Goal: Register for event/course

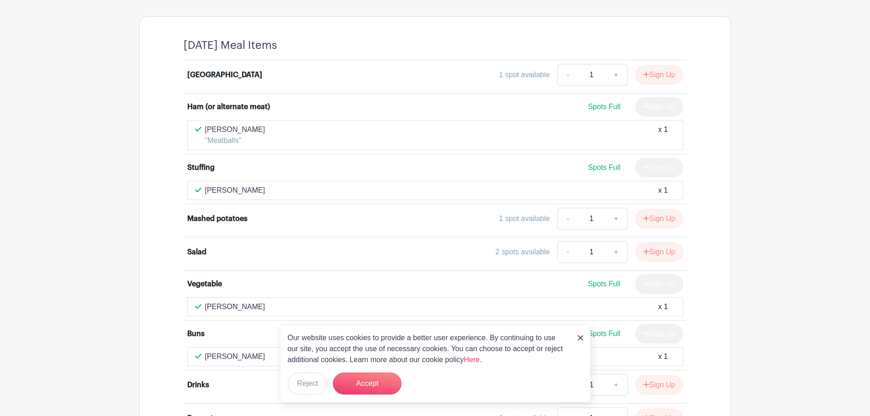
scroll to position [502, 0]
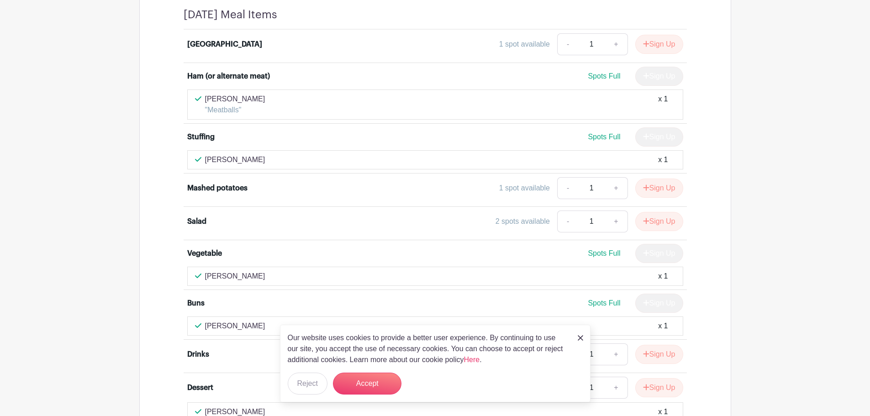
click at [579, 339] on img at bounding box center [580, 337] width 5 height 5
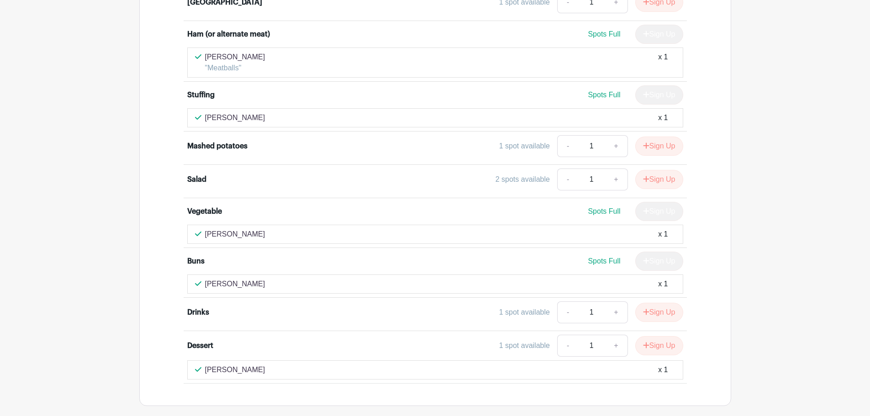
scroll to position [546, 0]
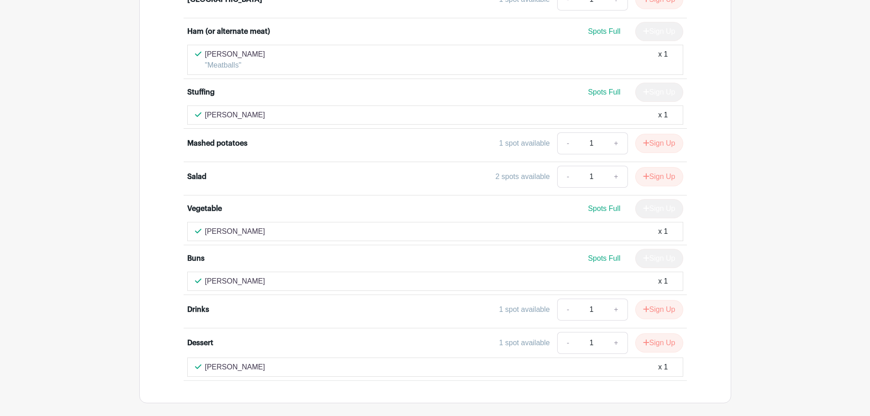
scroll to position [546, 0]
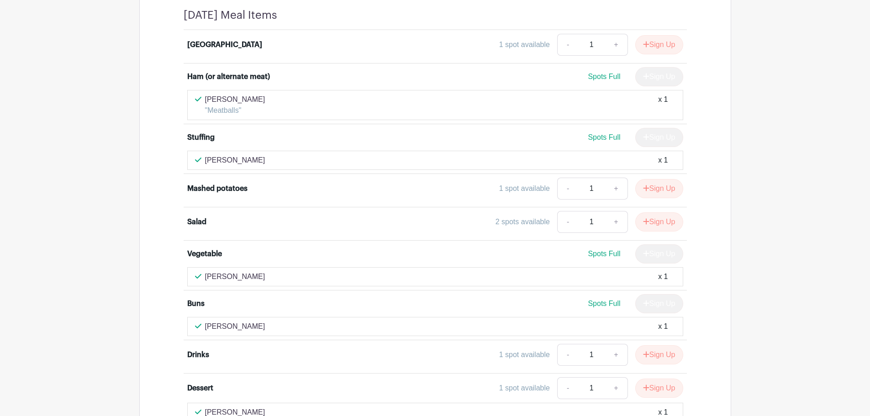
scroll to position [502, 0]
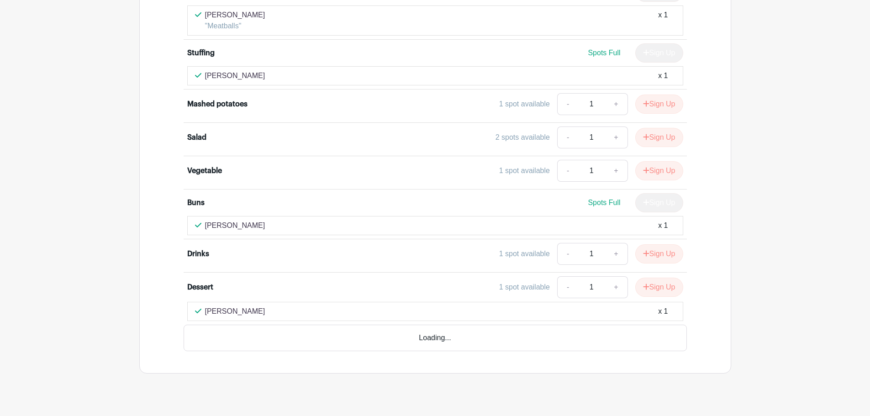
scroll to position [575, 0]
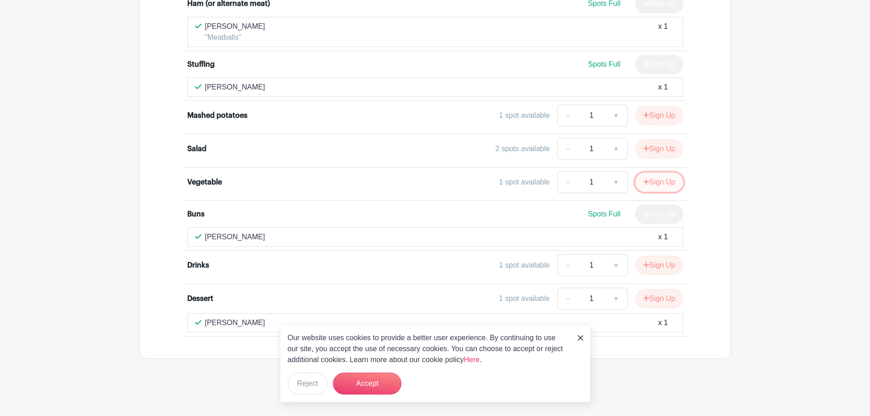
click at [655, 180] on button "Sign Up" at bounding box center [659, 182] width 48 height 19
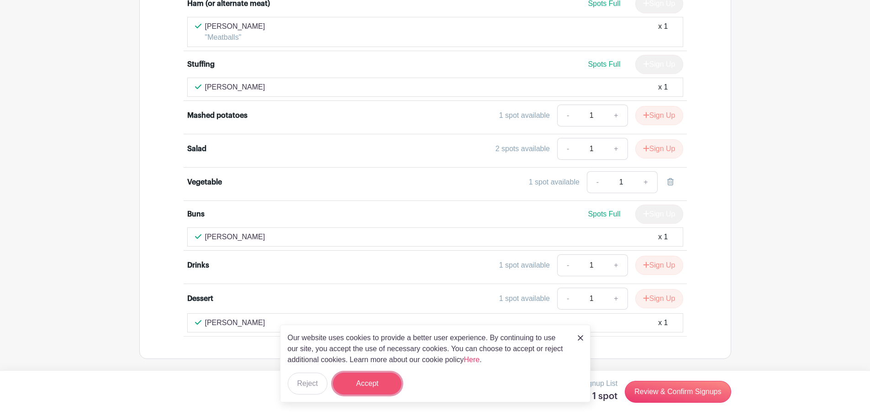
click at [365, 385] on button "Accept" at bounding box center [367, 384] width 69 height 22
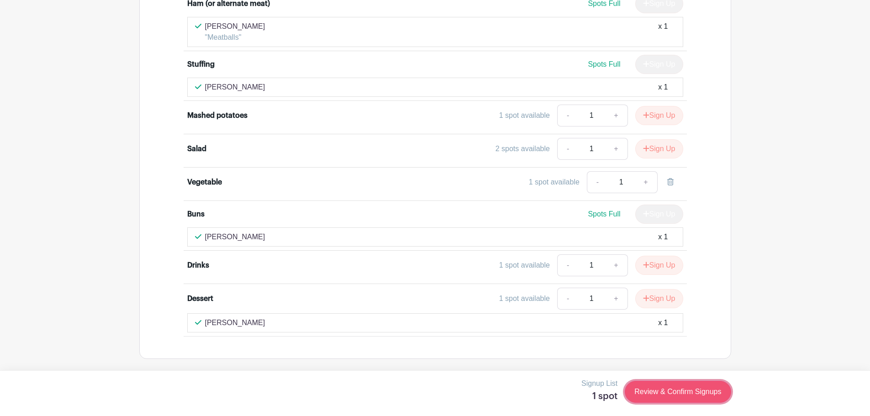
click at [668, 395] on link "Review & Confirm Signups" at bounding box center [678, 392] width 106 height 22
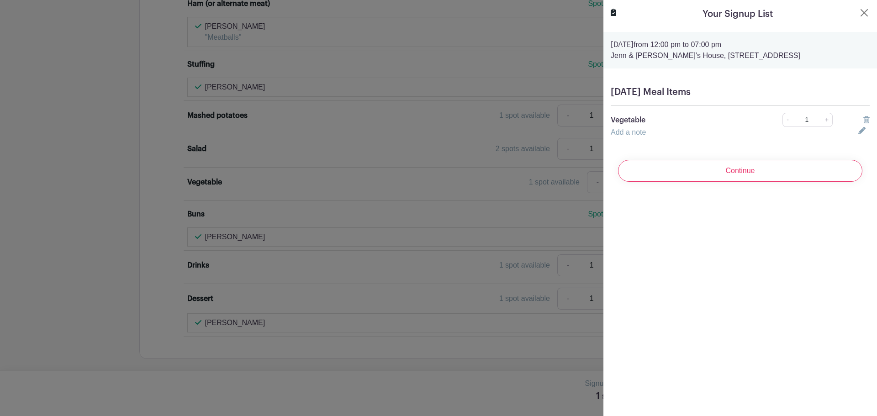
click at [649, 134] on div "Add a note" at bounding box center [729, 132] width 248 height 11
click at [703, 170] on input "Continue" at bounding box center [740, 171] width 244 height 22
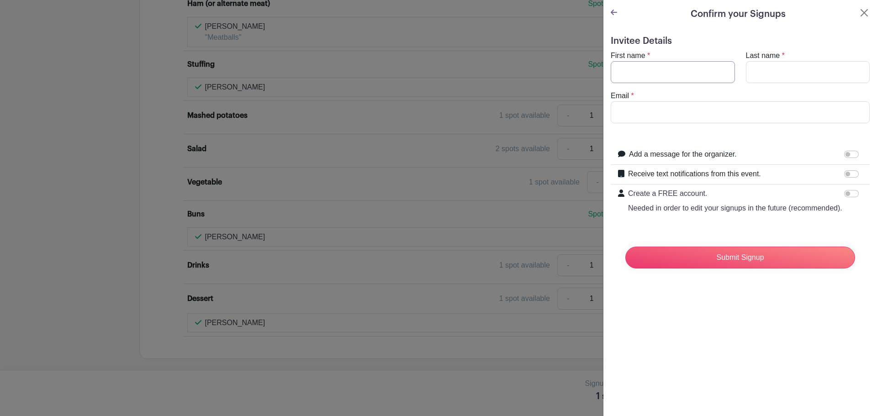
click at [647, 75] on input "First name" at bounding box center [673, 72] width 124 height 22
type input "Cameron"
type input "Lehman"
type input "camlehn66@gmail.com"
click at [625, 247] on input "Submit Signup" at bounding box center [740, 258] width 230 height 22
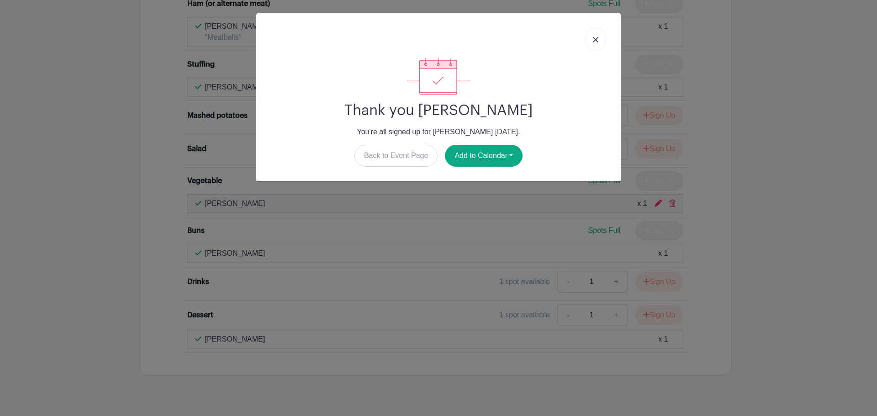
click at [603, 37] on link at bounding box center [595, 39] width 21 height 23
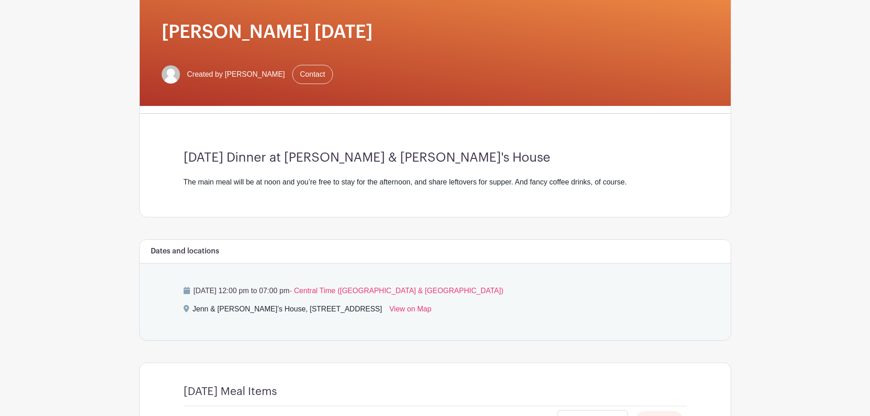
scroll to position [118, 0]
